Goal: Find specific page/section: Find specific page/section

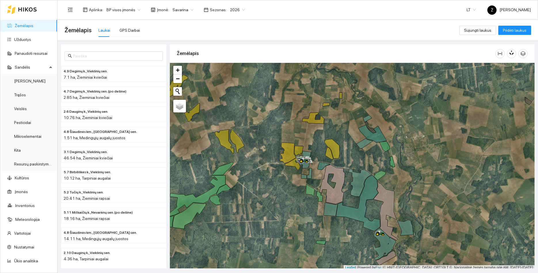
click at [23, 24] on link "Žemėlapis" at bounding box center [24, 25] width 19 height 5
click at [24, 10] on icon at bounding box center [27, 9] width 19 height 5
